Goal: Task Accomplishment & Management: Manage account settings

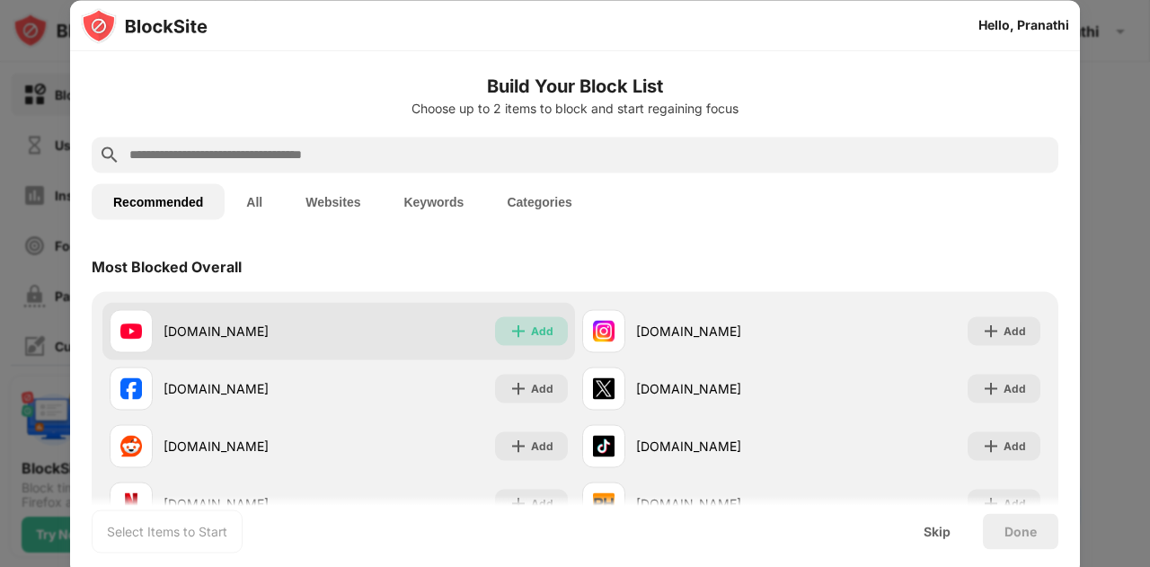
click at [512, 333] on img at bounding box center [519, 331] width 18 height 18
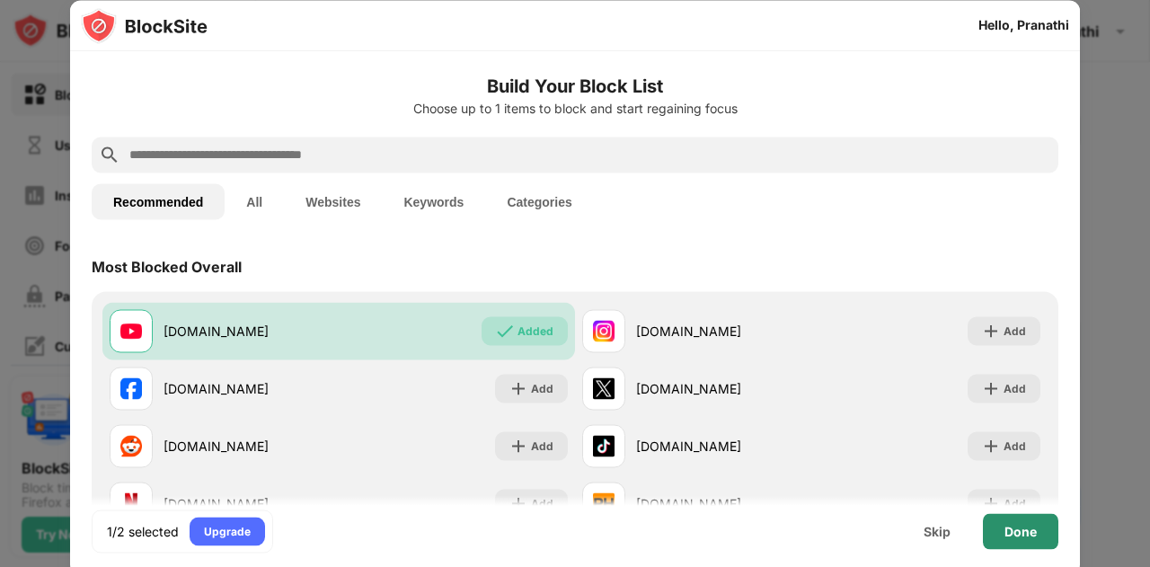
click at [1008, 528] on div "Done" at bounding box center [1021, 531] width 32 height 14
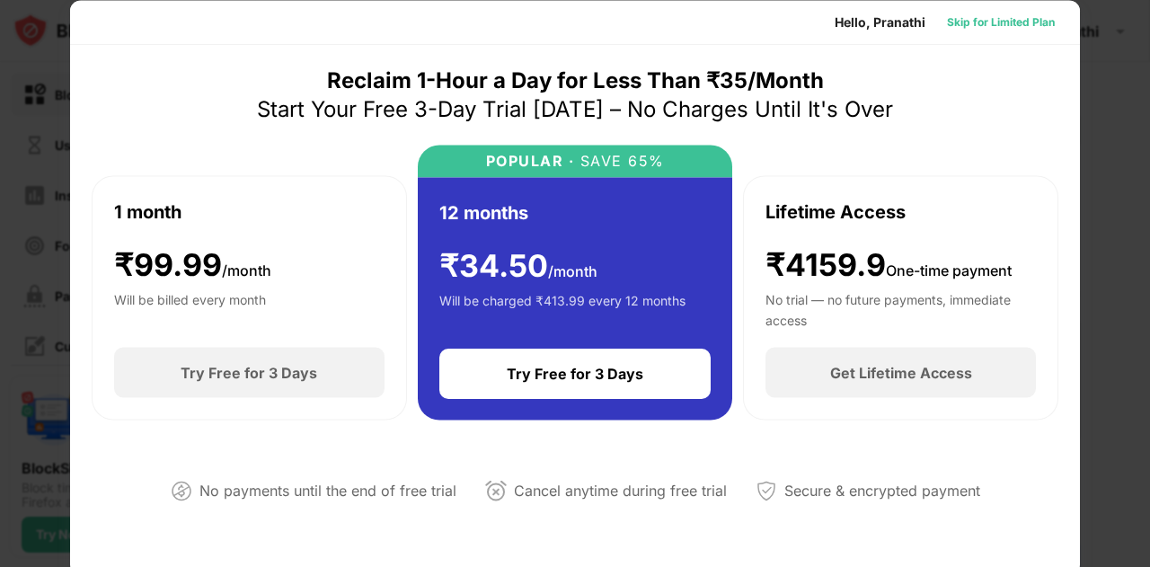
click at [966, 23] on div "Skip for Limited Plan" at bounding box center [1001, 22] width 108 height 18
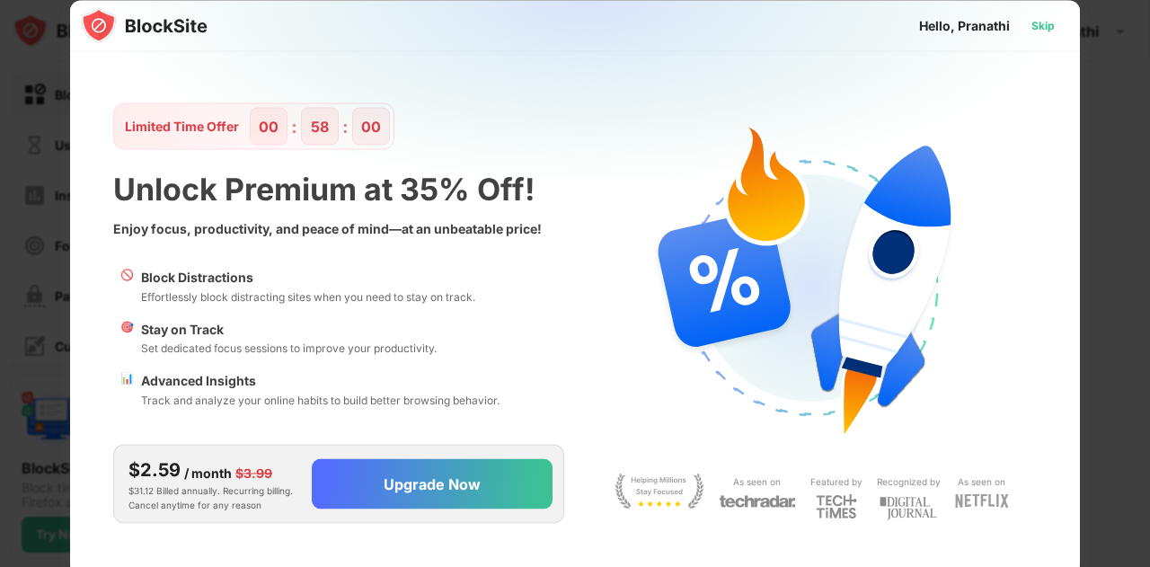
click at [1038, 23] on div "Skip" at bounding box center [1043, 25] width 23 height 18
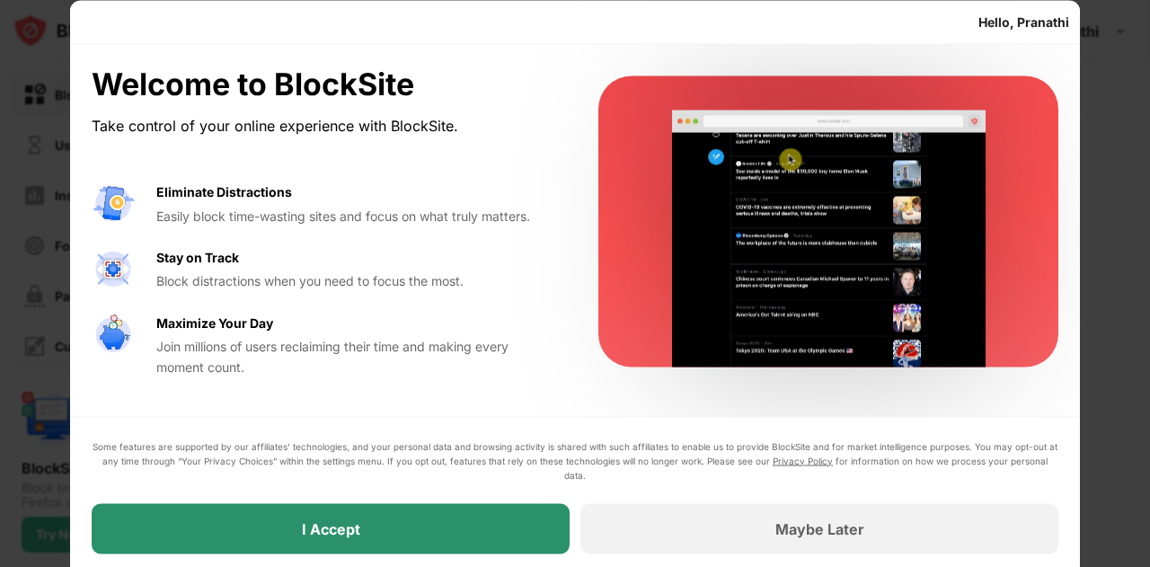
click at [282, 529] on div "I Accept" at bounding box center [331, 528] width 478 height 50
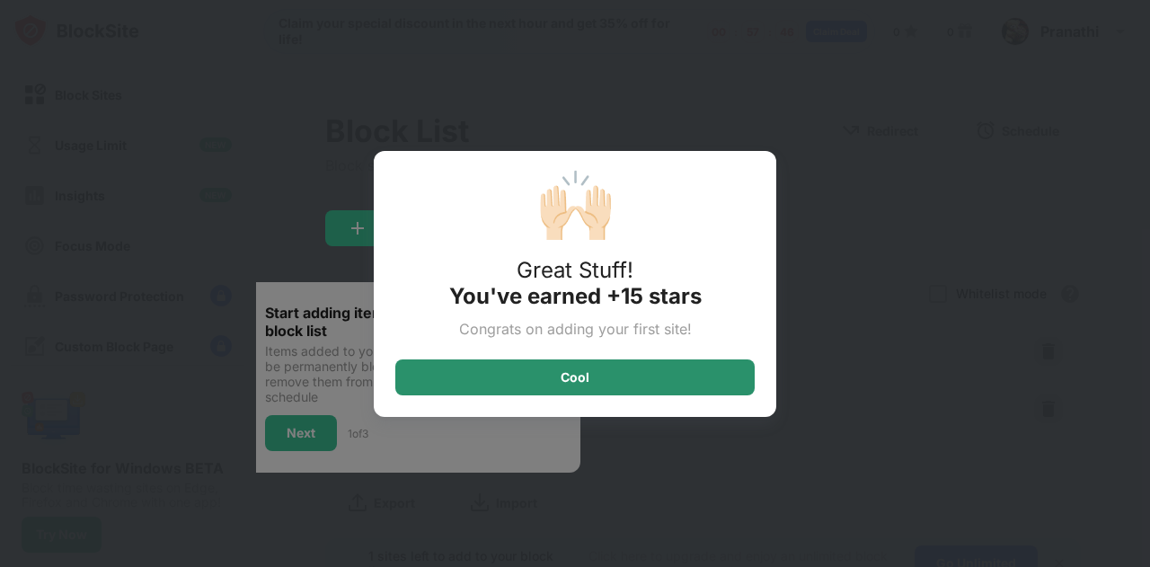
click at [528, 375] on div "Cool" at bounding box center [575, 378] width 360 height 36
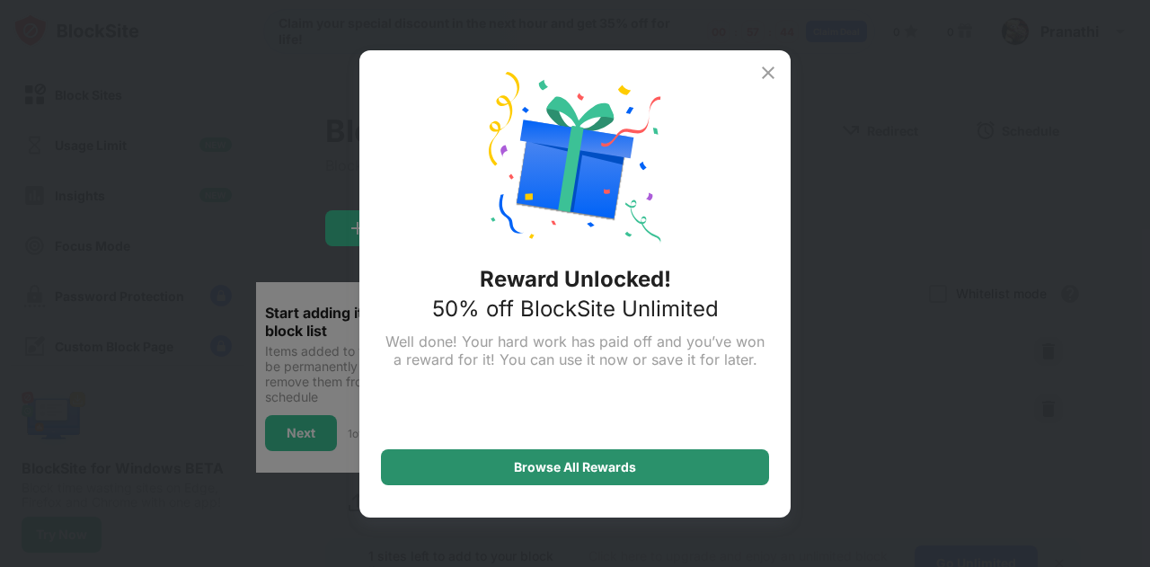
click at [568, 463] on div "Browse All Rewards" at bounding box center [575, 467] width 122 height 14
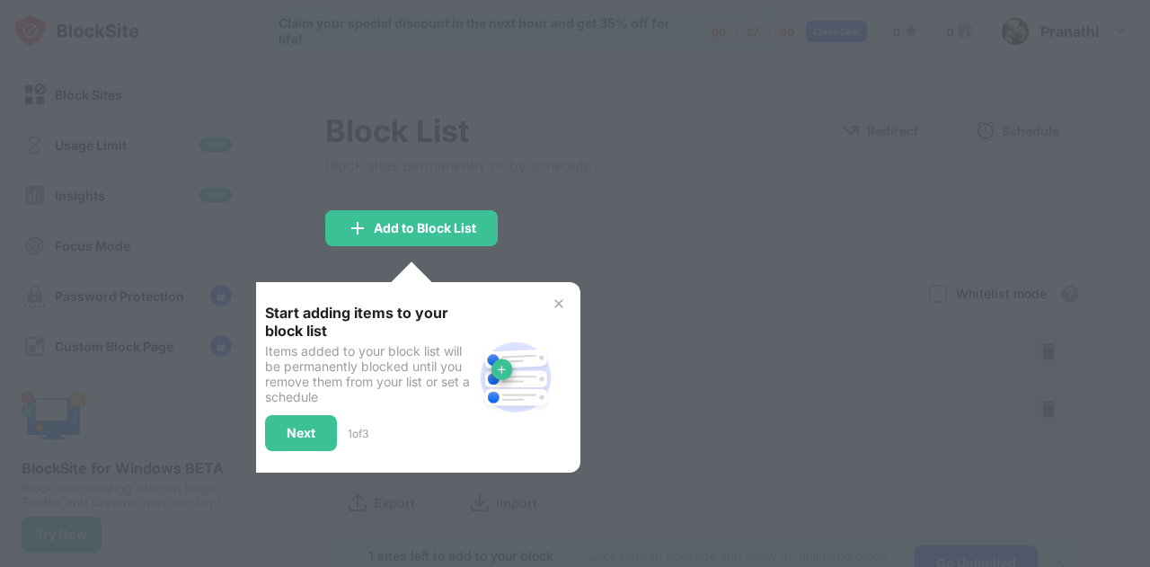
click at [309, 409] on div "Start adding items to your block list Items added to your block list will be pe…" at bounding box center [369, 377] width 208 height 147
click at [313, 443] on div "Next" at bounding box center [301, 433] width 72 height 36
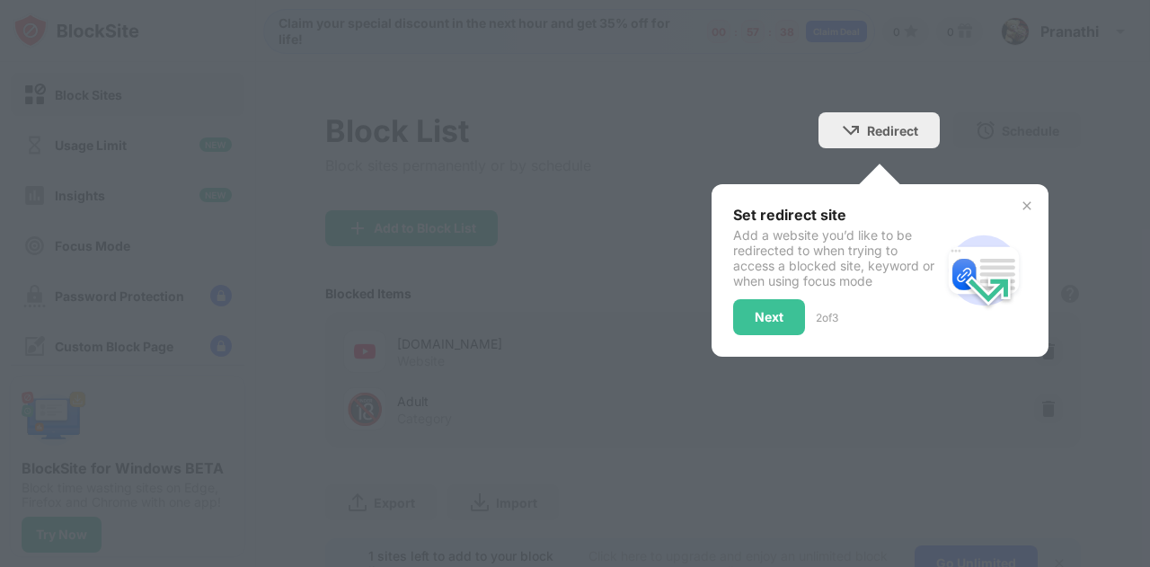
click at [733, 292] on div "Set redirect site Add a website you’d like to be redirected to when trying to a…" at bounding box center [837, 270] width 208 height 129
click at [733, 312] on div "Next" at bounding box center [769, 317] width 72 height 36
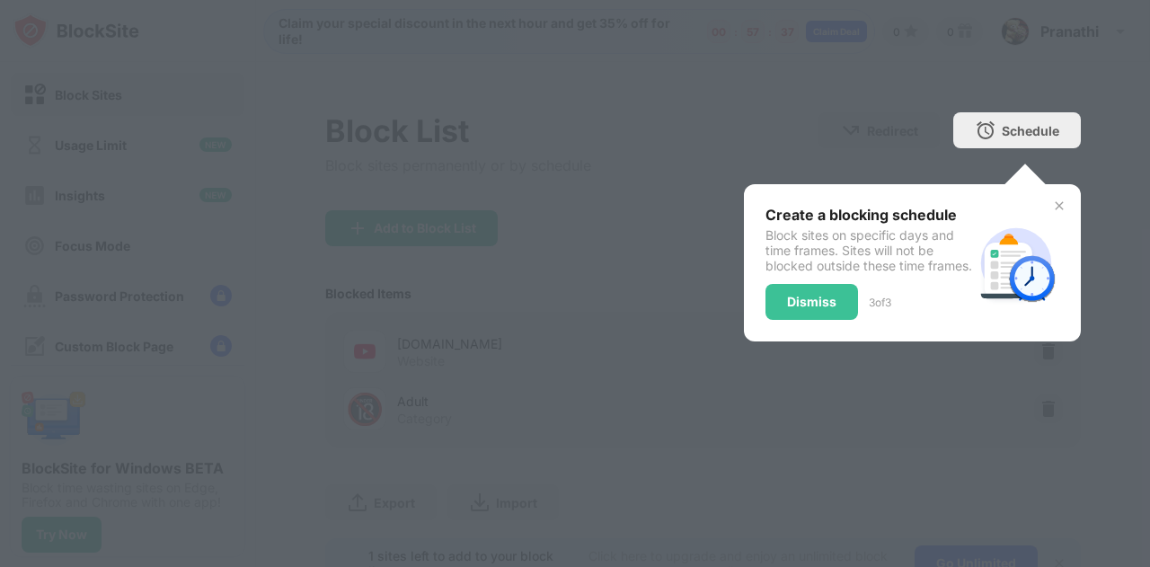
click at [744, 312] on div "Create a blocking schedule Block sites on specific days and time frames. Sites …" at bounding box center [912, 262] width 337 height 157
click at [820, 306] on div "Dismiss" at bounding box center [812, 302] width 93 height 36
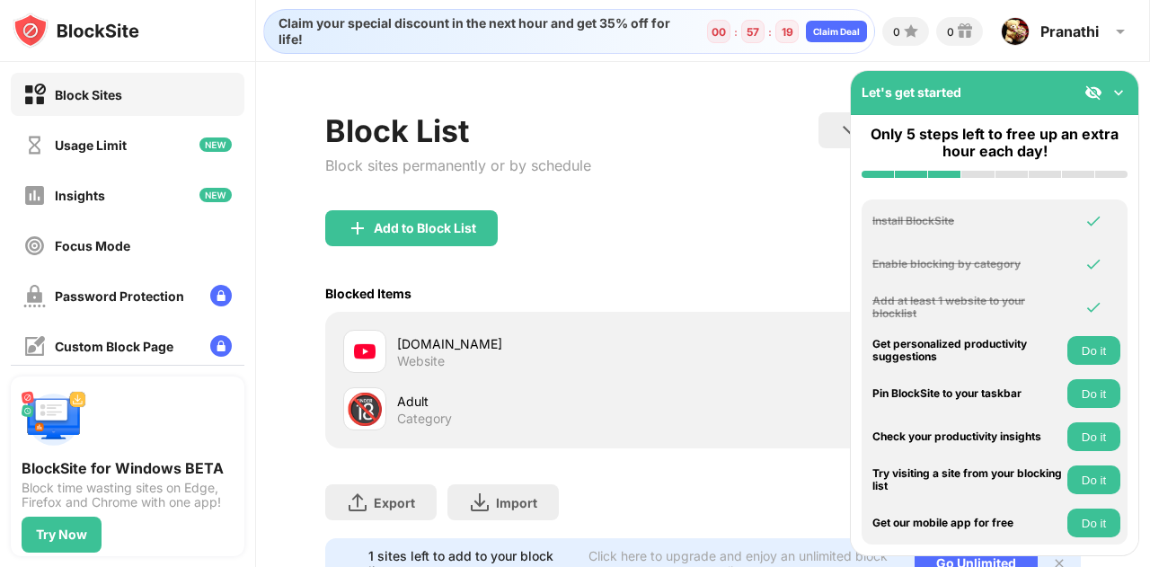
click at [1079, 350] on button "Do it" at bounding box center [1094, 350] width 53 height 29
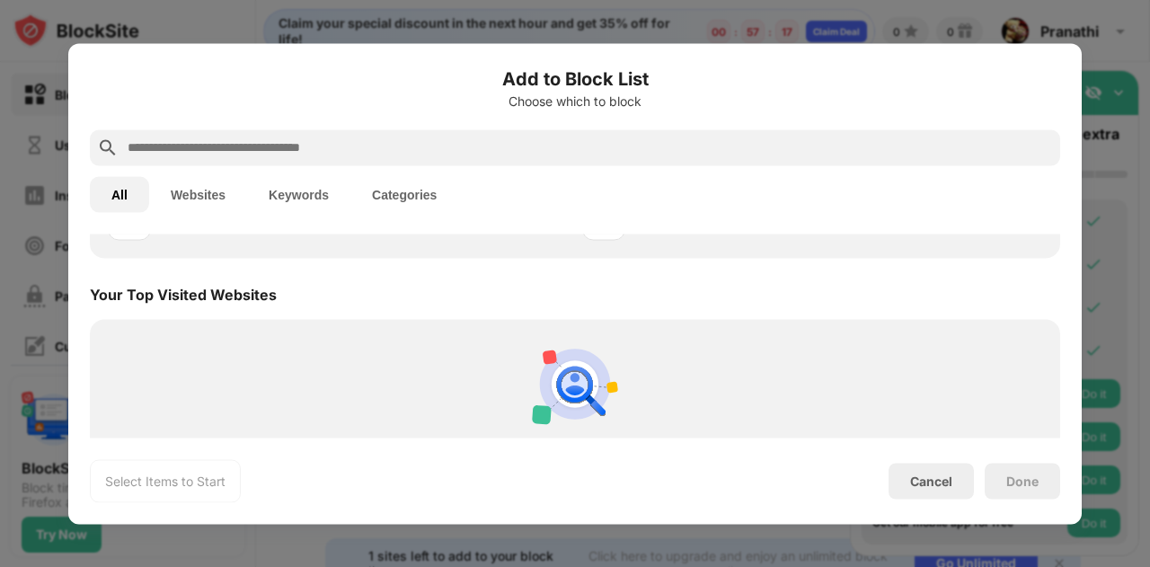
scroll to position [626, 0]
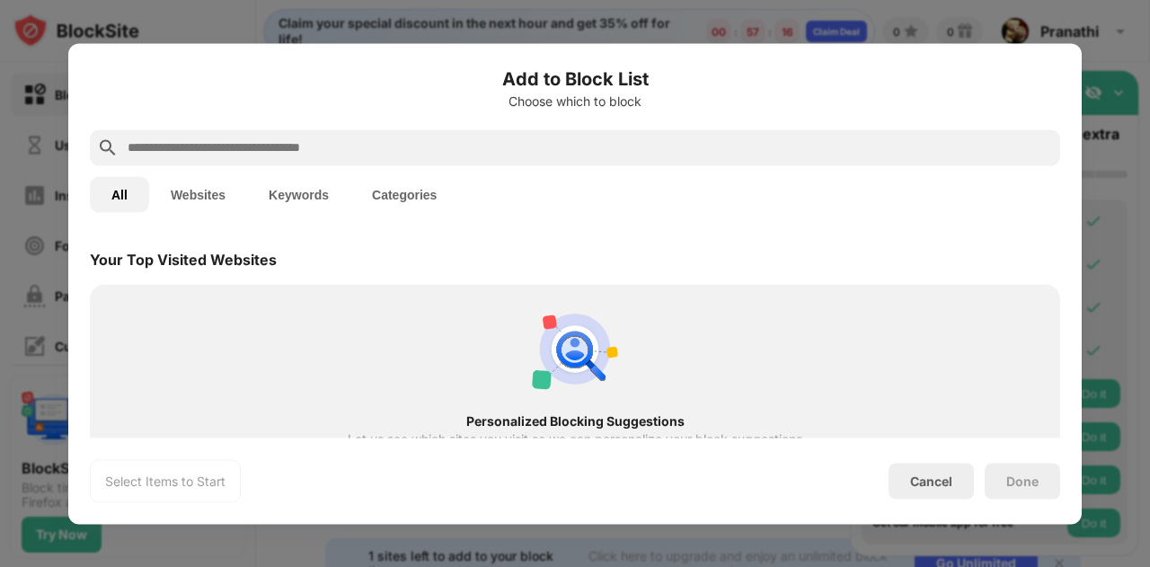
click at [167, 44] on div "Add to Block List Choose which to block All Websites Keywords Categories Catego…" at bounding box center [575, 283] width 1014 height 481
click at [914, 483] on div "Cancel" at bounding box center [931, 481] width 42 height 15
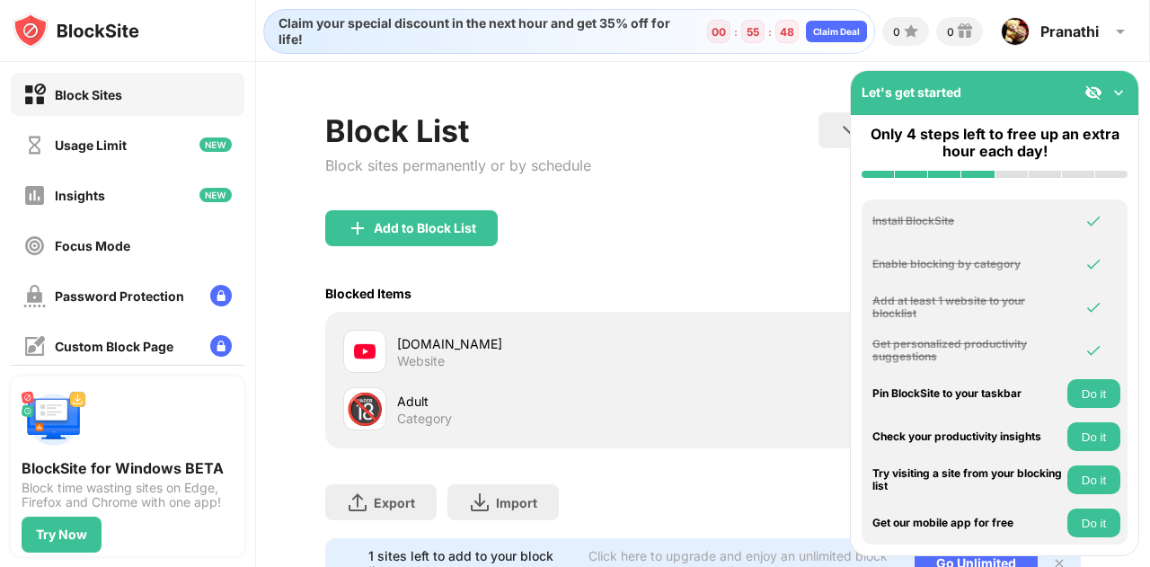
click at [543, 324] on div "youtube.com Website" at bounding box center [703, 352] width 734 height 58
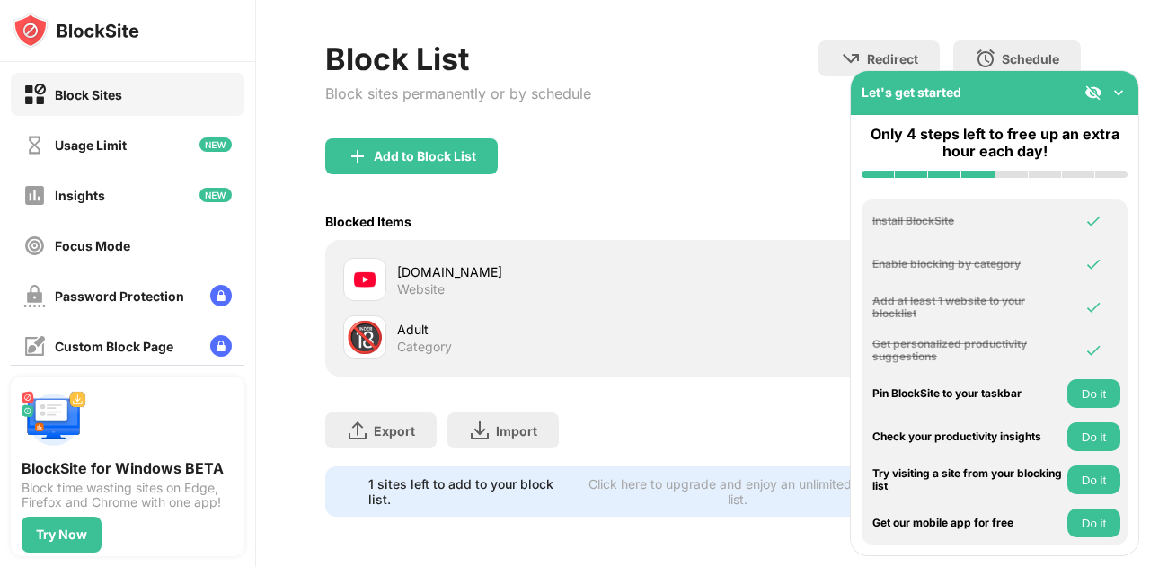
scroll to position [84, 0]
click at [1102, 433] on button "Do it" at bounding box center [1094, 436] width 53 height 29
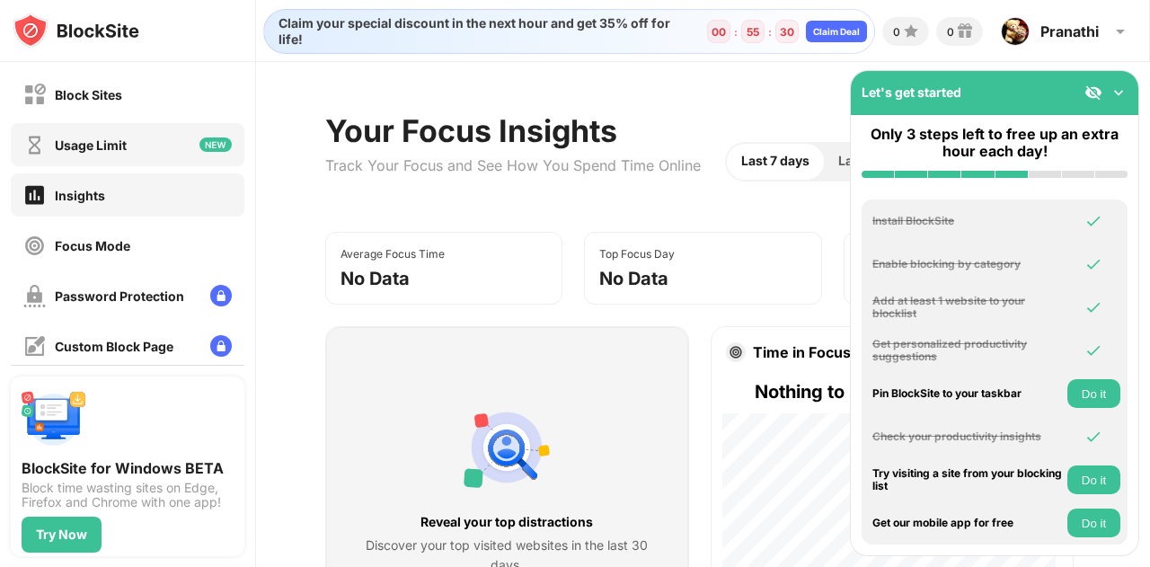
click at [105, 140] on div "Usage Limit" at bounding box center [91, 145] width 72 height 15
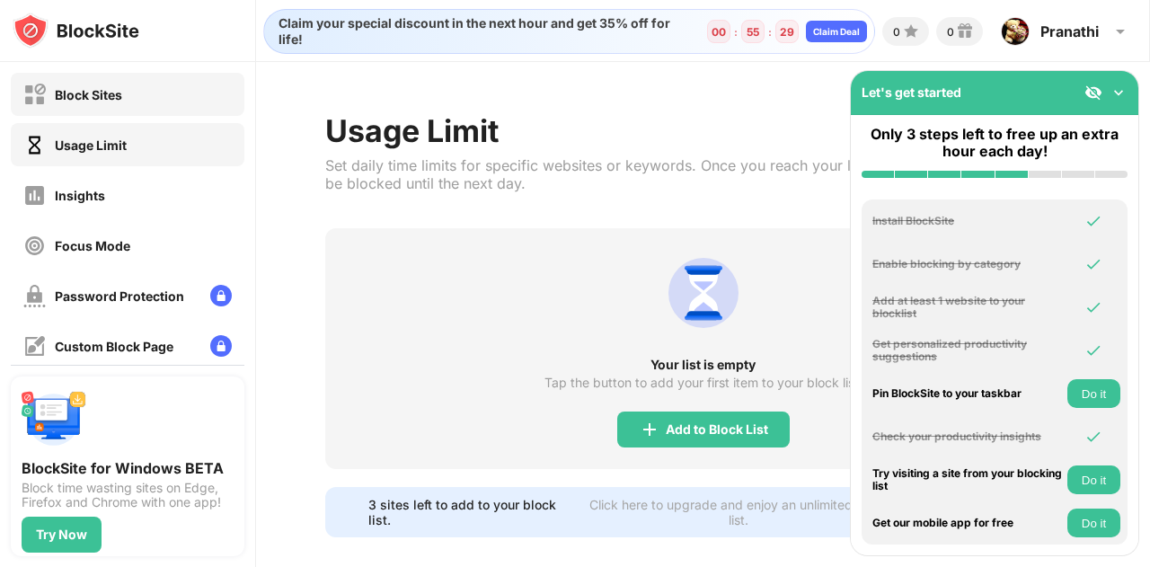
click at [133, 91] on div "Block Sites" at bounding box center [128, 94] width 234 height 43
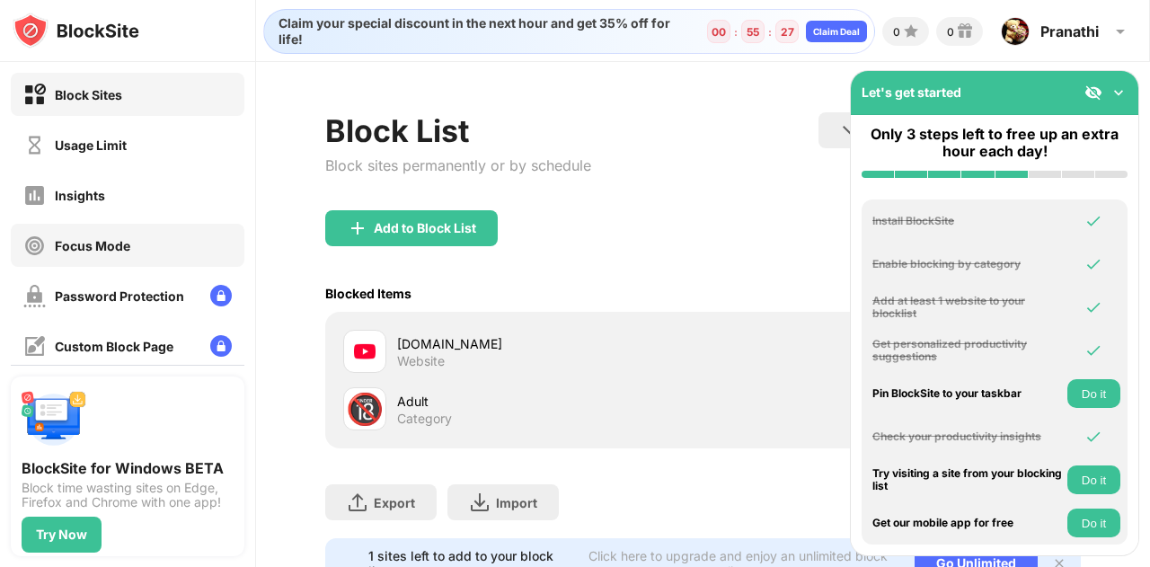
click at [111, 246] on div "Focus Mode" at bounding box center [92, 245] width 75 height 15
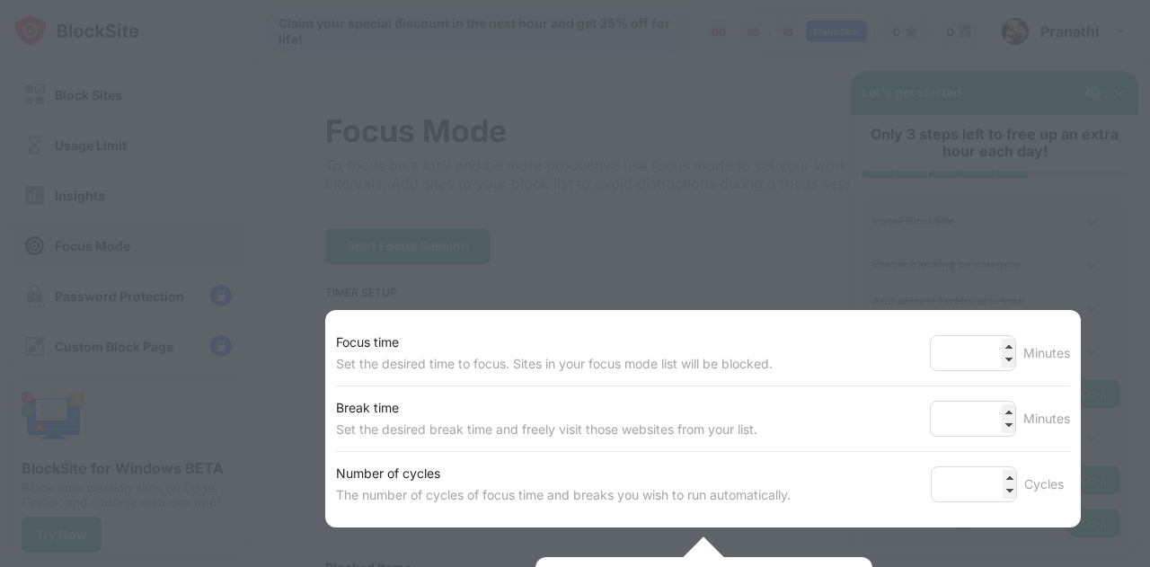
click at [825, 191] on div at bounding box center [575, 283] width 1150 height 567
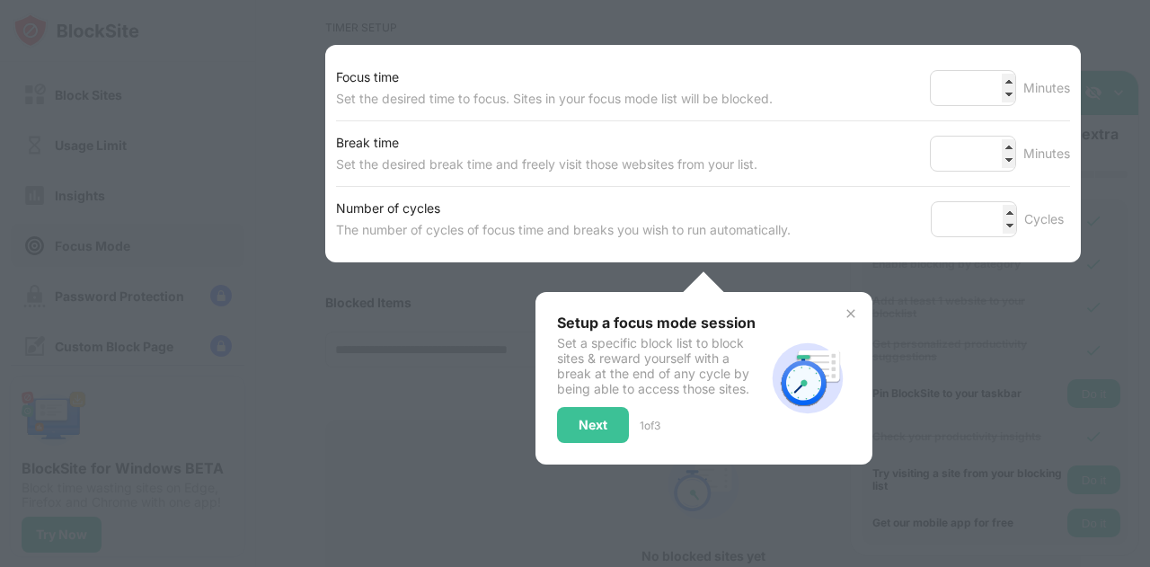
scroll to position [270, 0]
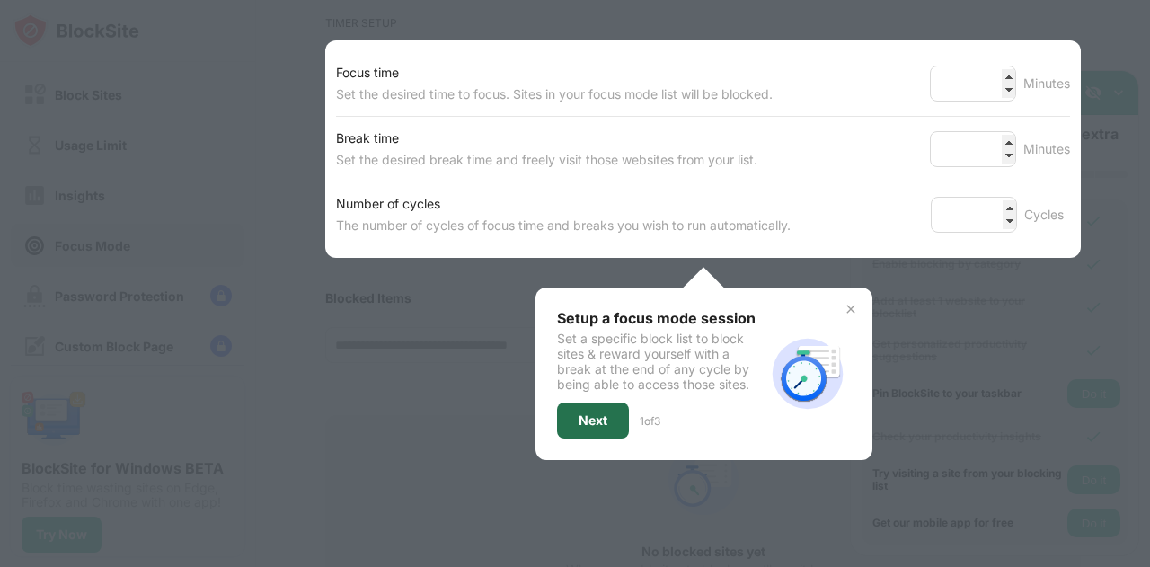
click at [605, 404] on div "Next" at bounding box center [593, 421] width 72 height 36
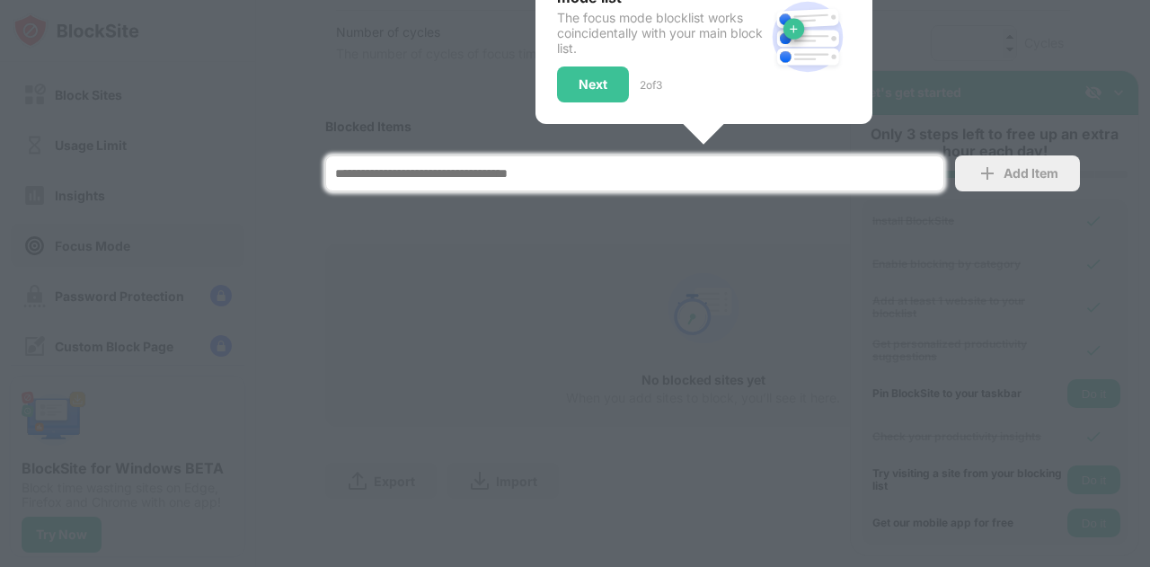
scroll to position [452, 0]
click at [580, 77] on div "Next" at bounding box center [593, 84] width 29 height 14
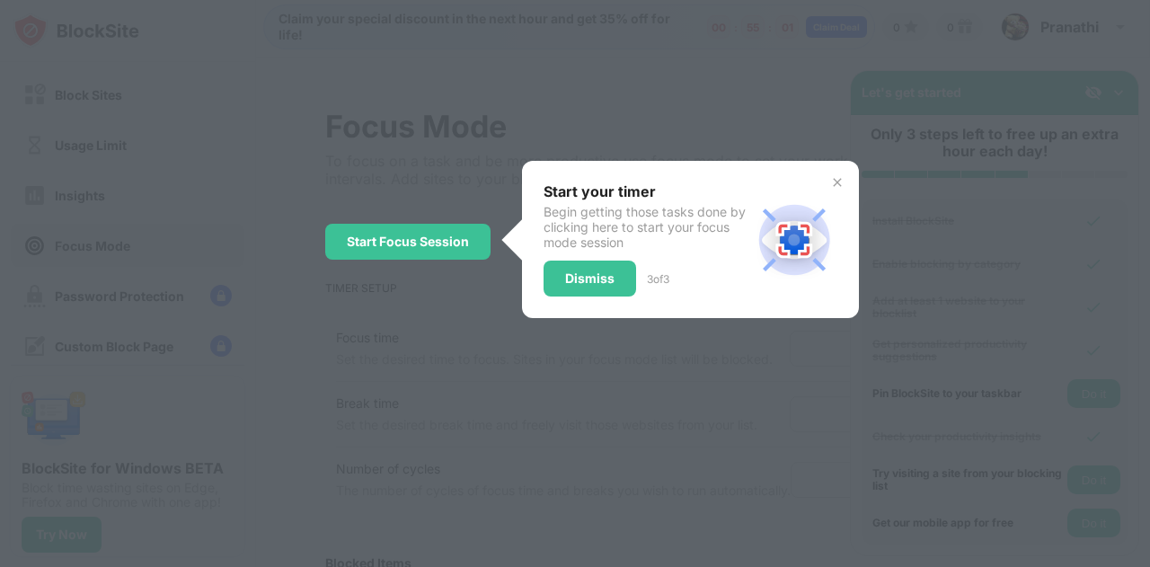
scroll to position [0, 0]
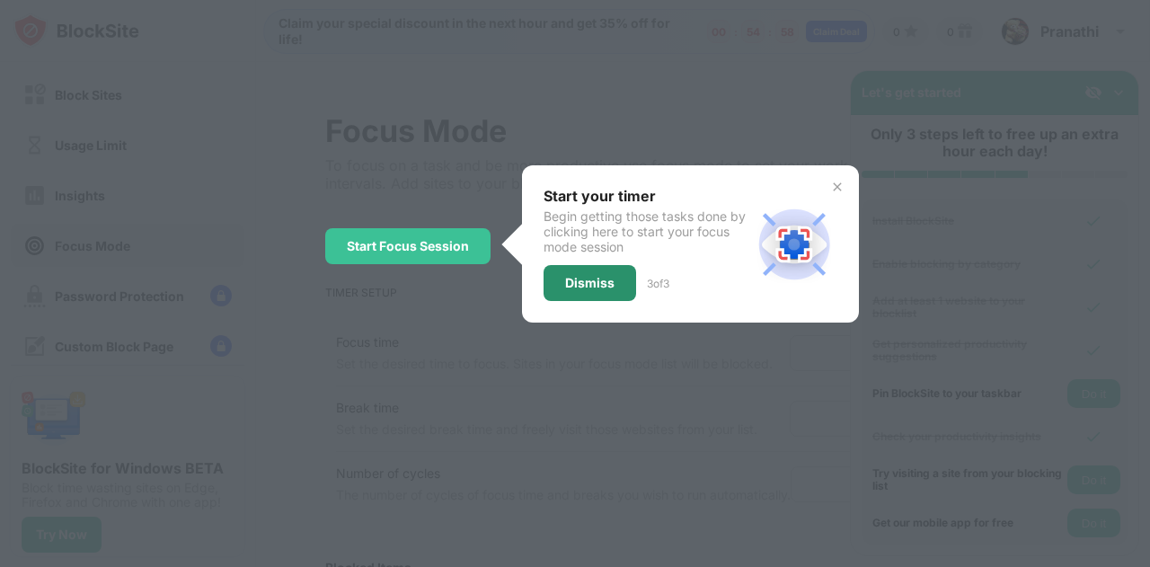
click at [611, 283] on div "Dismiss" at bounding box center [589, 283] width 49 height 14
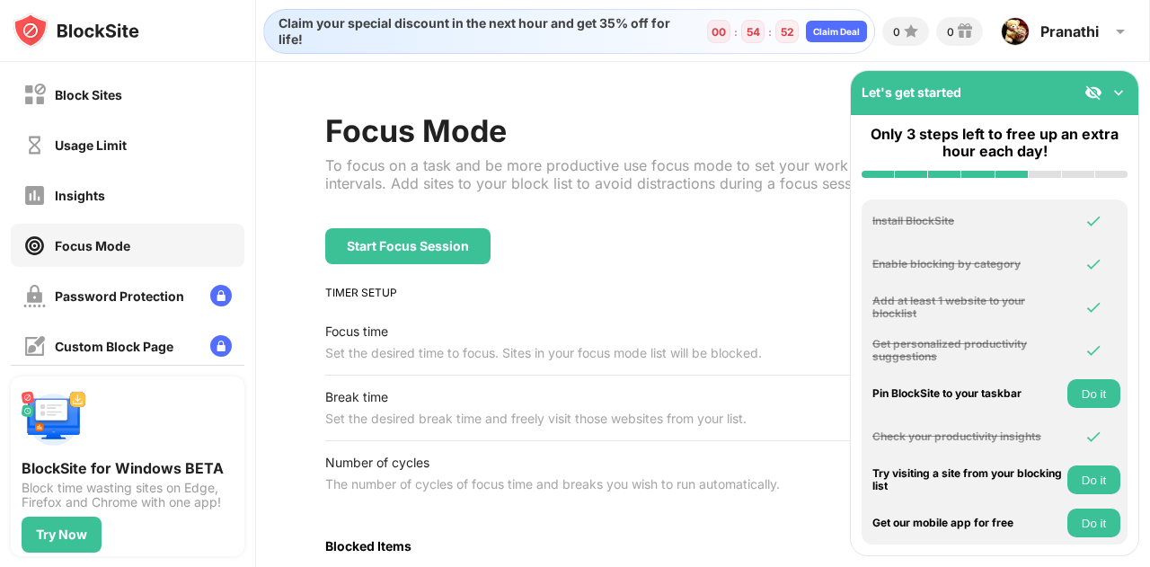
click at [1120, 96] on img at bounding box center [1119, 93] width 18 height 18
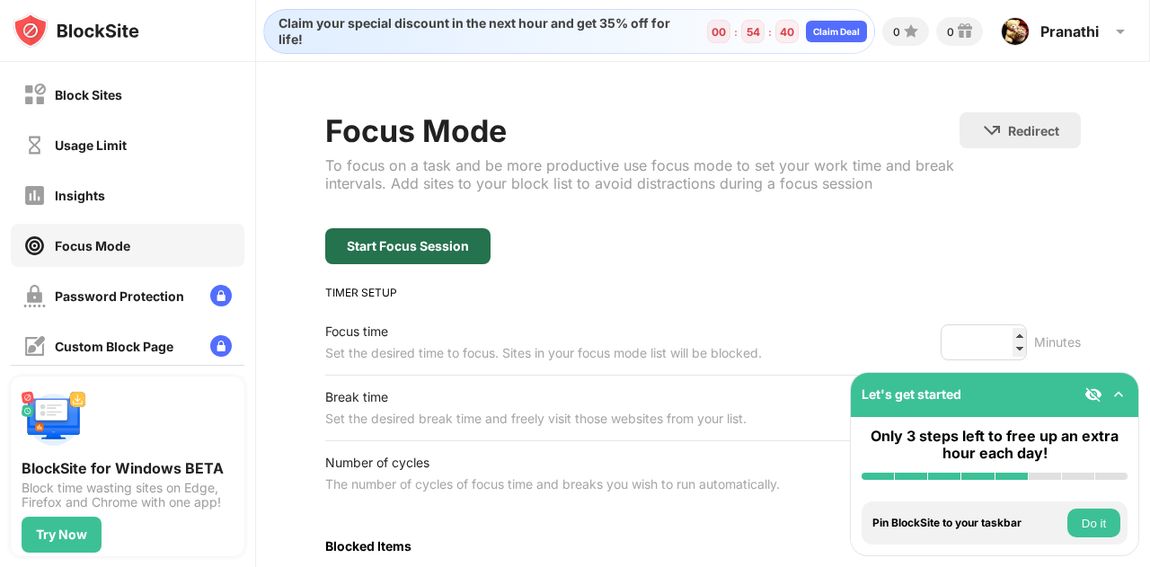
click at [398, 239] on div "Start Focus Session" at bounding box center [408, 246] width 122 height 14
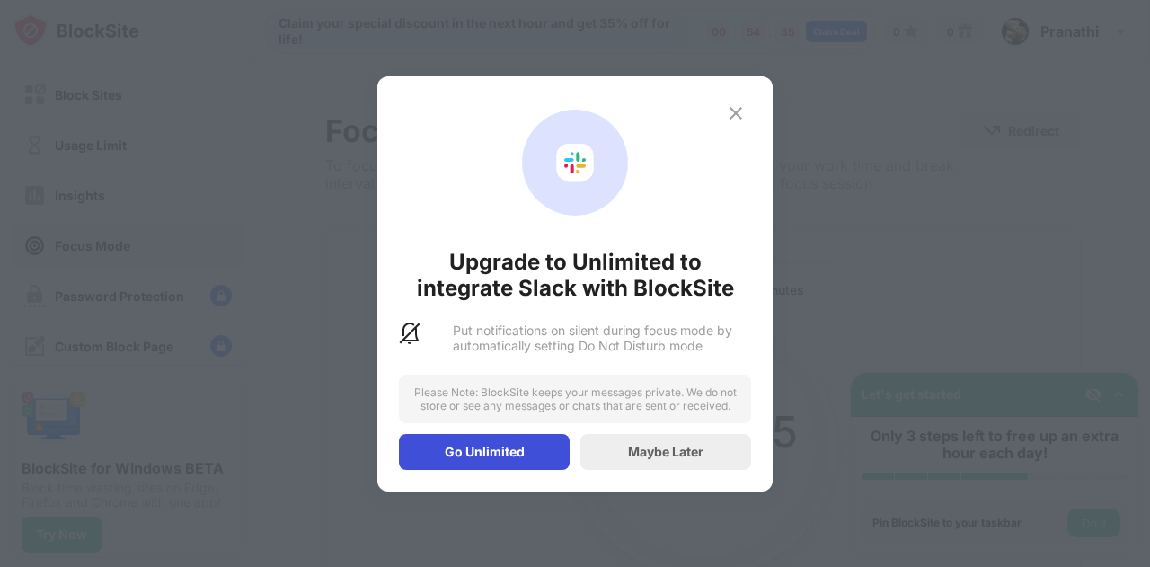
click at [451, 441] on div "Go Unlimited" at bounding box center [484, 452] width 171 height 36
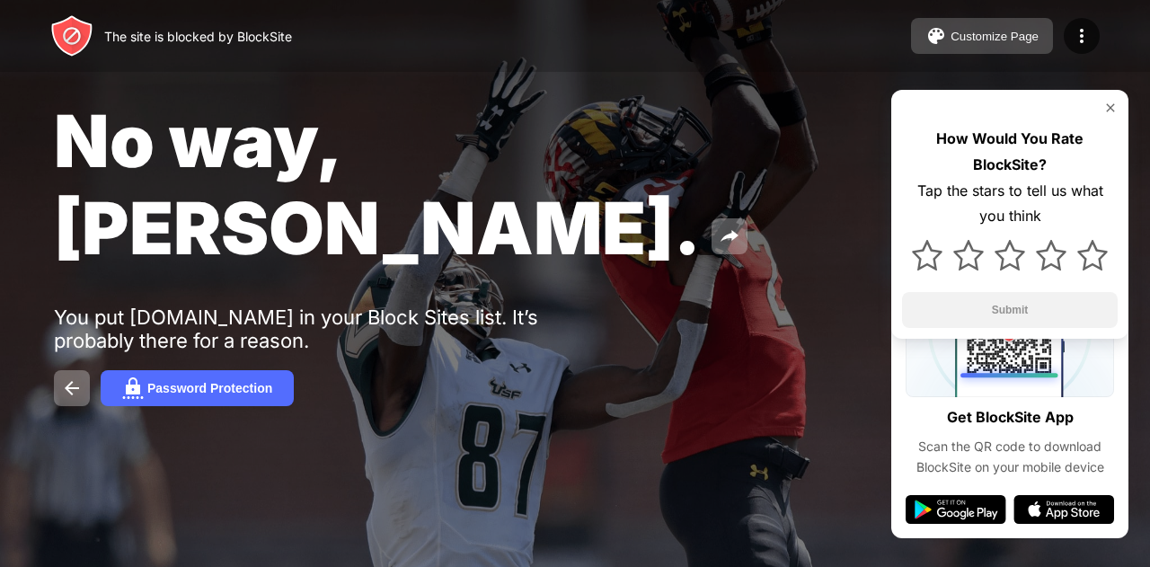
click at [983, 31] on div "Customize Page" at bounding box center [995, 36] width 88 height 13
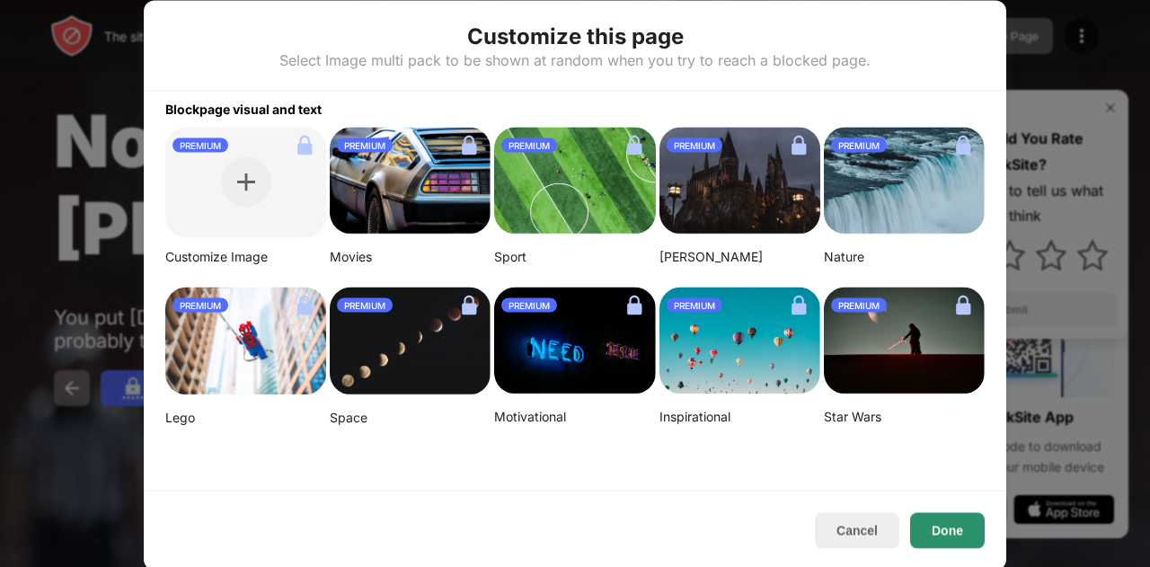
click at [922, 537] on button "Done" at bounding box center [947, 530] width 75 height 36
